Goal: Information Seeking & Learning: Learn about a topic

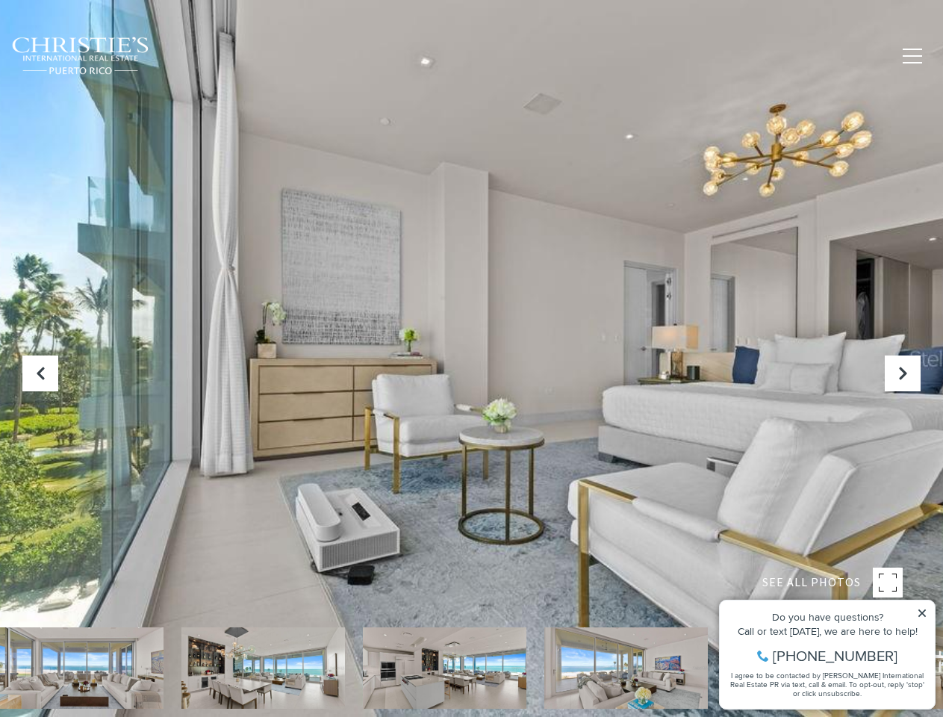
click at [471, 358] on div at bounding box center [471, 358] width 943 height 717
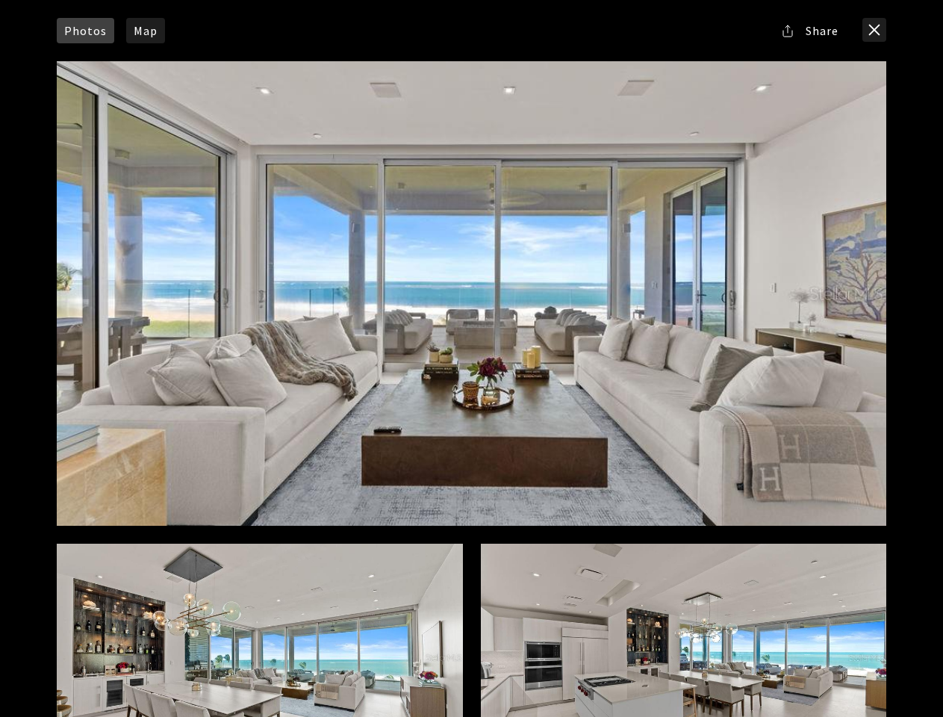
click at [309, 55] on div at bounding box center [471, 293] width 847 height 482
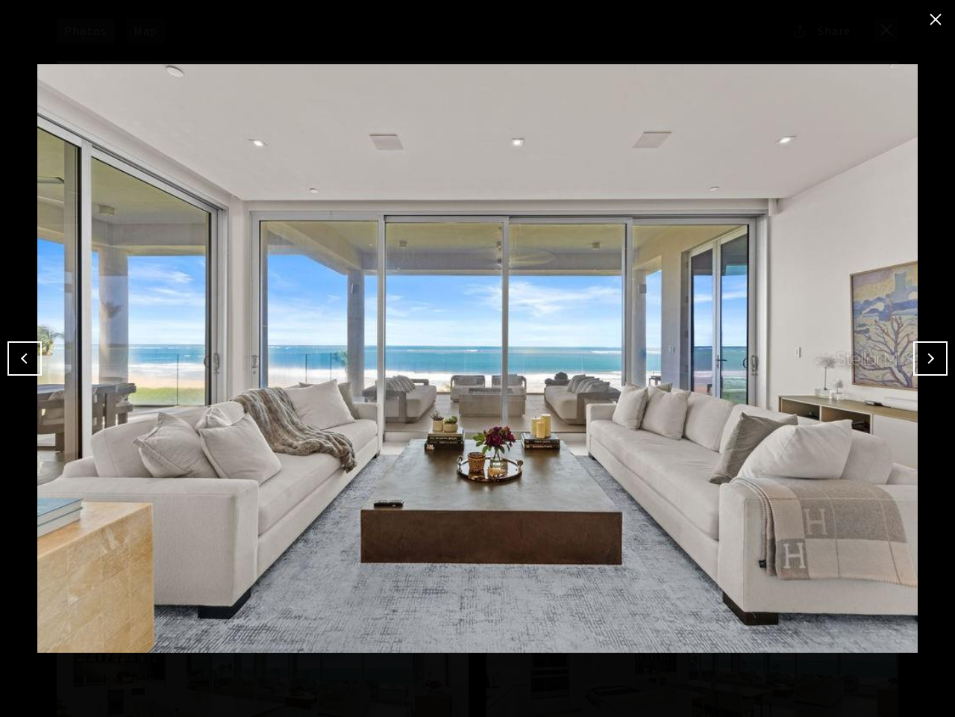
click at [471, 358] on img at bounding box center [477, 358] width 881 height 642
click at [834, 582] on img at bounding box center [477, 358] width 881 height 642
click at [40, 373] on button "Previous" at bounding box center [24, 358] width 34 height 34
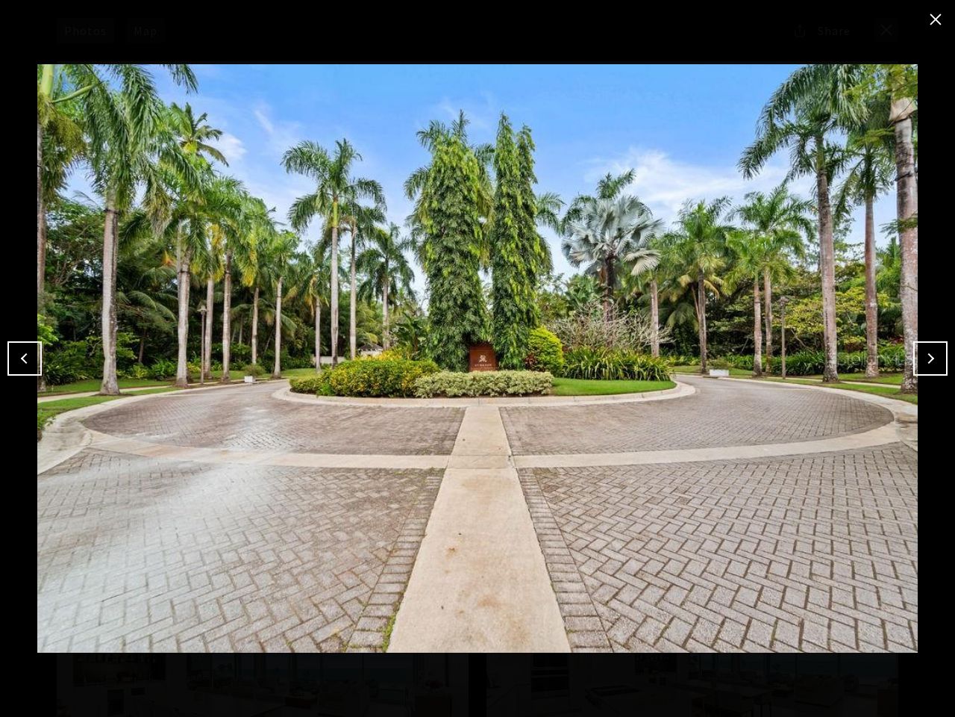
click at [81, 667] on img at bounding box center [477, 358] width 881 height 642
